Goal: Task Accomplishment & Management: Use online tool/utility

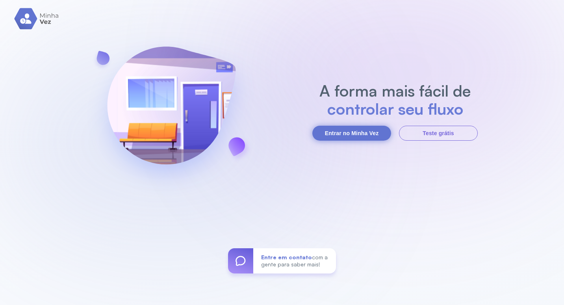
click at [346, 134] on button "Entrar no Minha Vez" at bounding box center [351, 133] width 79 height 15
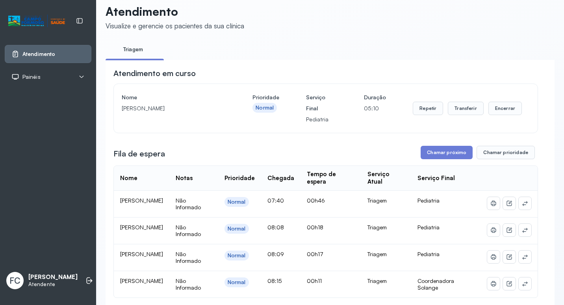
scroll to position [7, 0]
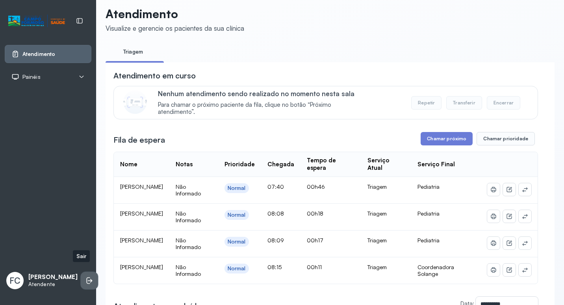
click at [88, 279] on icon at bounding box center [90, 281] width 5 height 4
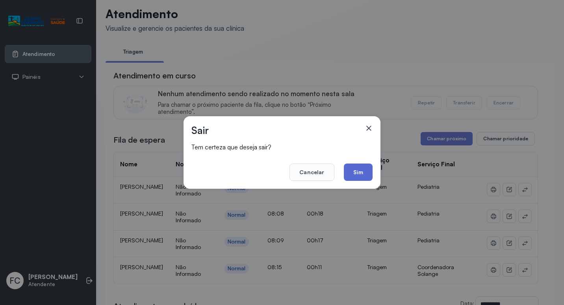
click at [356, 173] on button "Sim" at bounding box center [358, 171] width 29 height 17
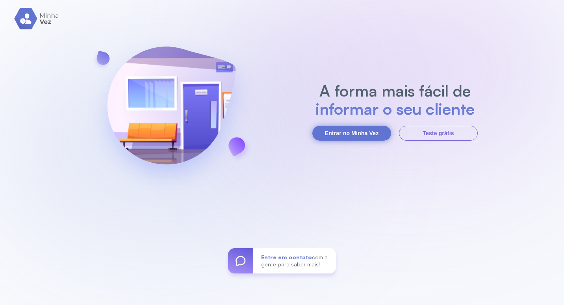
click at [335, 134] on button "Entrar no Minha Vez" at bounding box center [351, 133] width 79 height 15
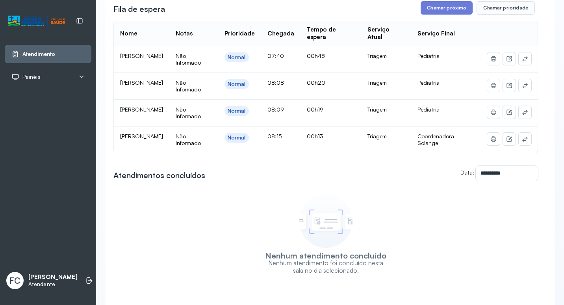
scroll to position [31, 0]
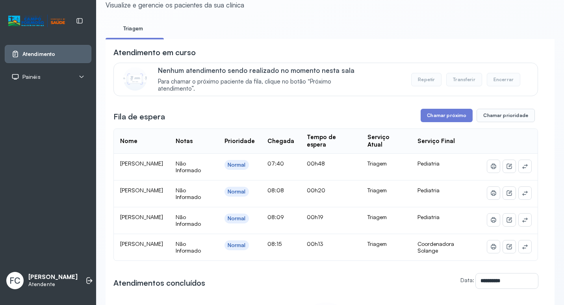
click at [51, 81] on div "Painéis" at bounding box center [48, 77] width 87 height 18
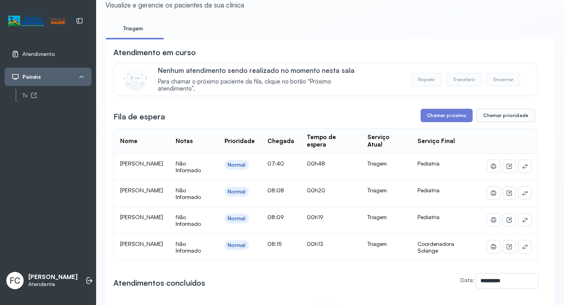
click at [51, 81] on div "Painéis" at bounding box center [48, 77] width 87 height 18
click at [57, 53] on link "Atendimento" at bounding box center [47, 54] width 73 height 8
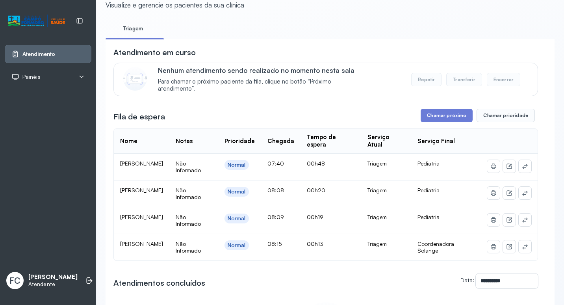
click at [57, 53] on link "Atendimento" at bounding box center [47, 54] width 73 height 8
click at [22, 272] on div "FC" at bounding box center [14, 280] width 17 height 17
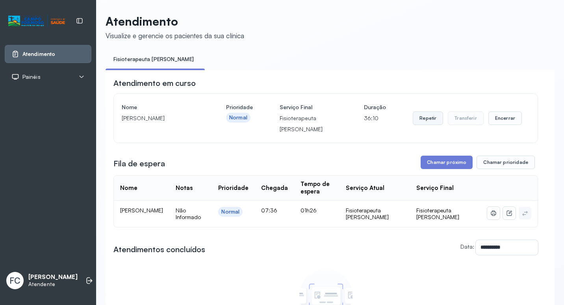
click at [427, 120] on button "Repetir" at bounding box center [427, 117] width 30 height 13
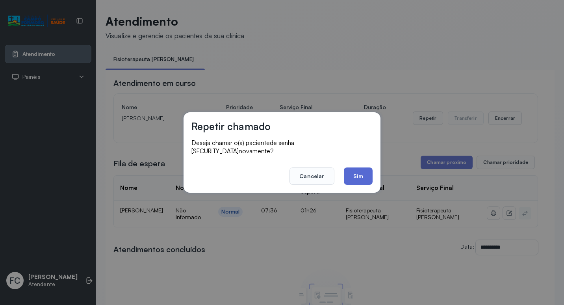
click at [354, 171] on button "Sim" at bounding box center [358, 175] width 29 height 17
